Goal: Find specific page/section: Find specific page/section

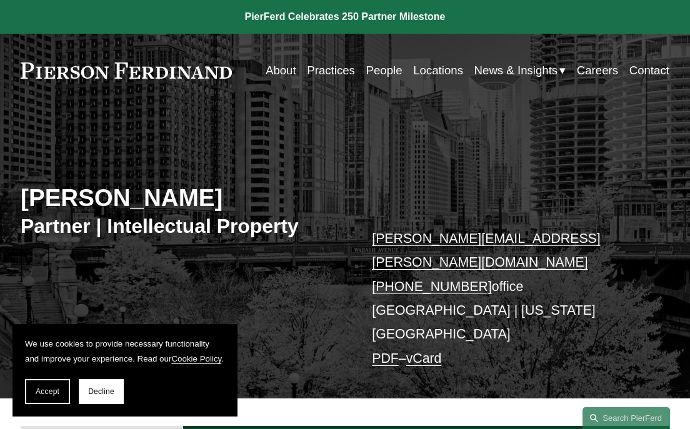
click at [279, 68] on link "About" at bounding box center [281, 70] width 31 height 23
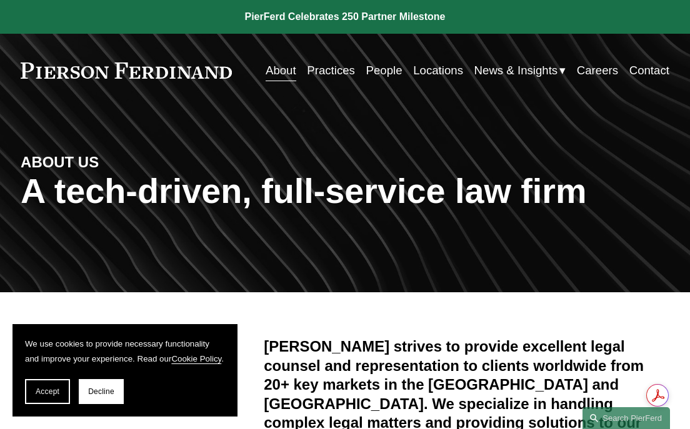
click at [387, 69] on link "People" at bounding box center [384, 70] width 36 height 23
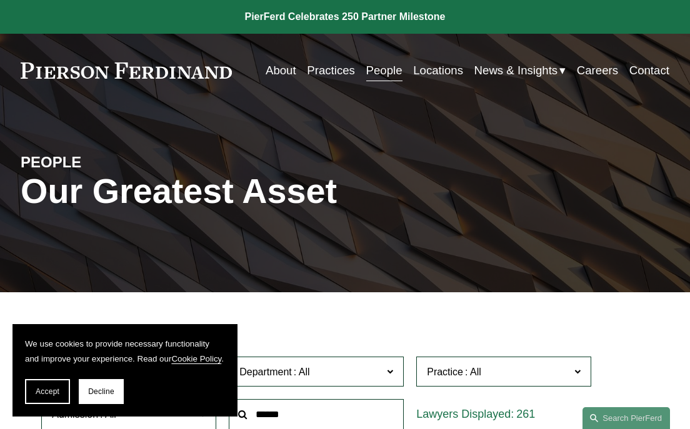
scroll to position [415, 0]
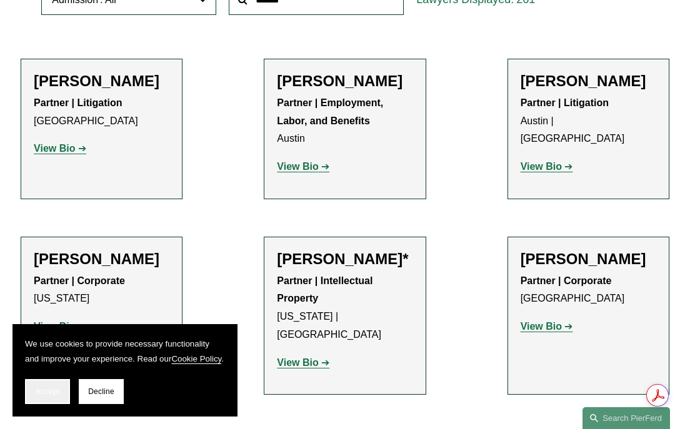
click at [49, 386] on button "Accept" at bounding box center [47, 391] width 45 height 25
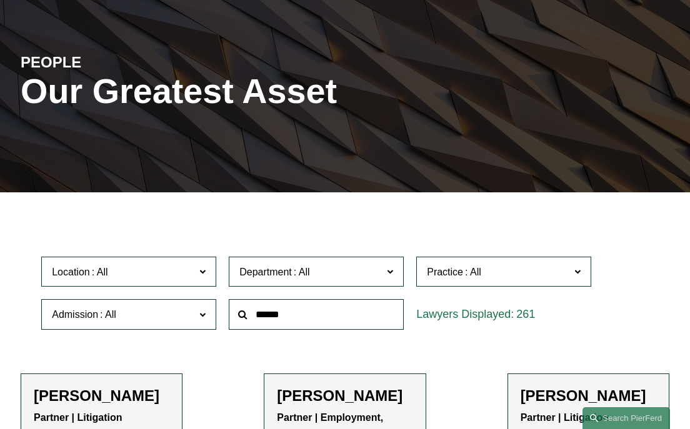
scroll to position [256, 0]
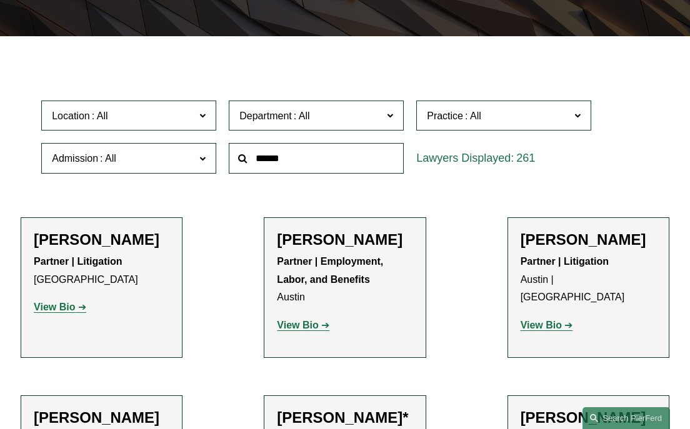
click at [309, 164] on input "text" at bounding box center [316, 158] width 175 height 31
type input "****"
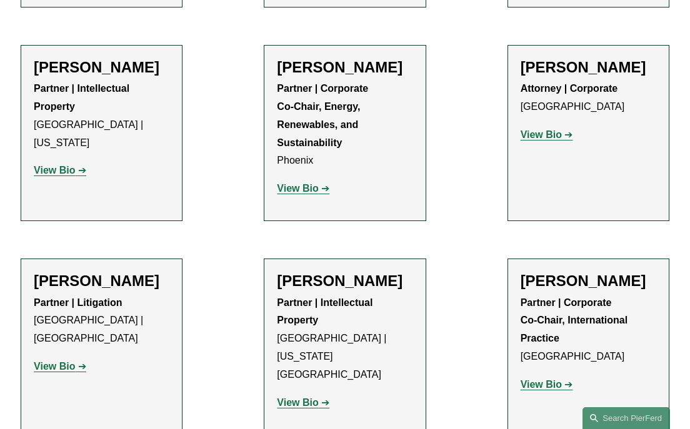
scroll to position [0, 0]
